Goal: Task Accomplishment & Management: Manage account settings

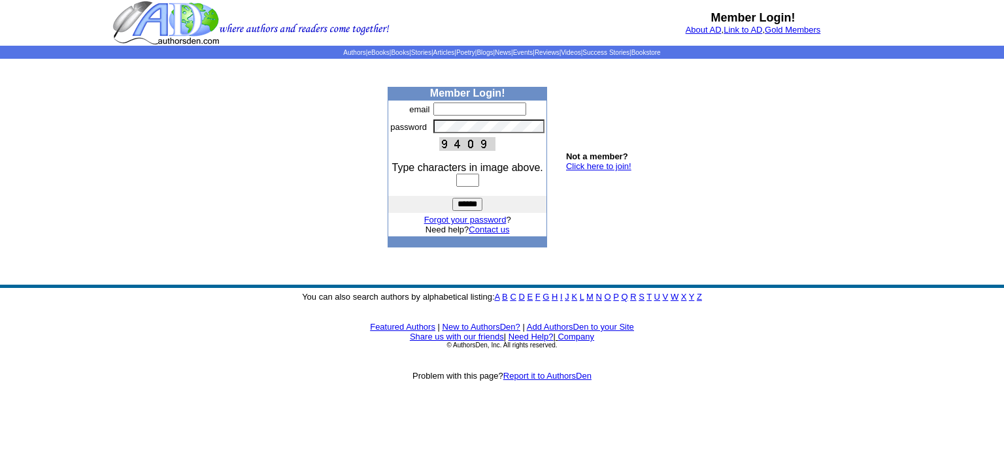
type input "**********"
click at [456, 180] on input "text" at bounding box center [467, 180] width 23 height 13
type input "****"
click at [452, 206] on input "******" at bounding box center [467, 204] width 30 height 13
